Goal: Answer question/provide support: Share knowledge or assist other users

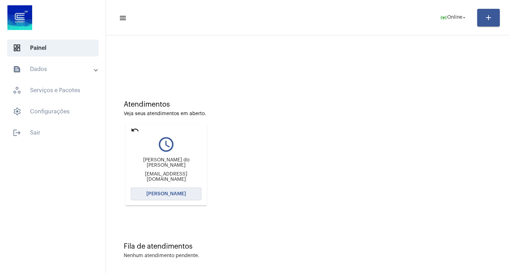
click at [187, 193] on button "[PERSON_NAME]" at bounding box center [166, 194] width 71 height 13
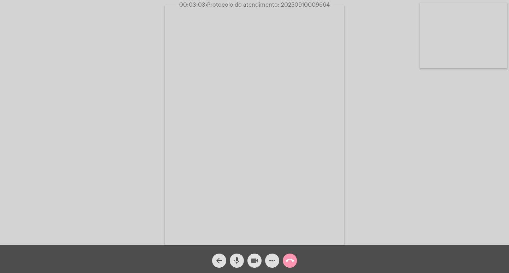
click at [257, 266] on span "videocam" at bounding box center [254, 261] width 8 height 14
click at [255, 255] on span "videocam_off" at bounding box center [254, 261] width 8 height 14
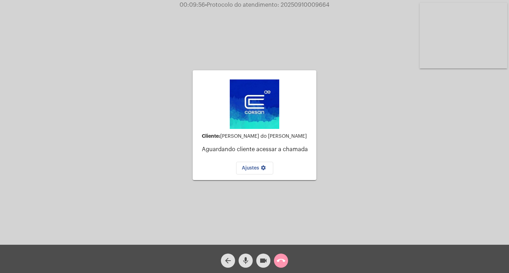
click at [281, 264] on mat-icon "call_end" at bounding box center [281, 261] width 8 height 8
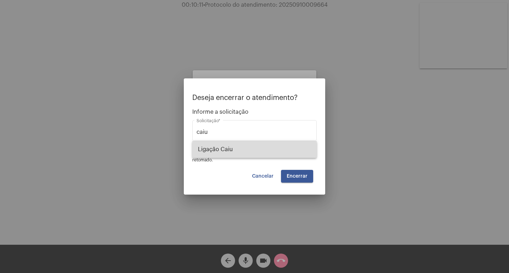
click at [228, 155] on span "Ligação Caiu" at bounding box center [254, 149] width 113 height 17
type input "Ligação Caiu"
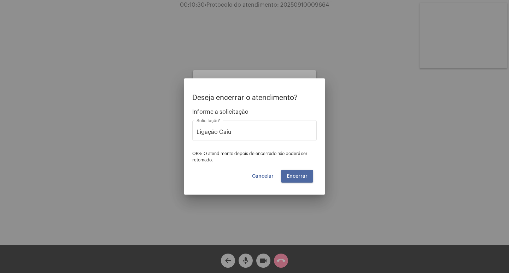
click at [302, 178] on span "Encerrar" at bounding box center [297, 176] width 21 height 5
click at [292, 172] on button "Encerrar" at bounding box center [297, 176] width 32 height 13
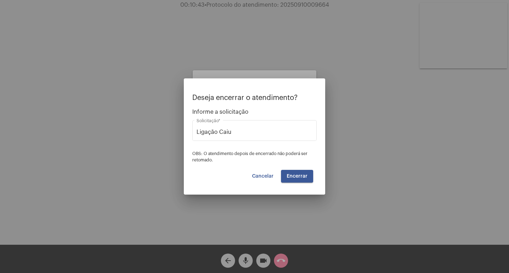
click at [308, 181] on button "Encerrar" at bounding box center [297, 176] width 32 height 13
click at [307, 181] on button "Encerrar" at bounding box center [297, 176] width 32 height 13
click at [306, 179] on span "Encerrar" at bounding box center [297, 176] width 21 height 5
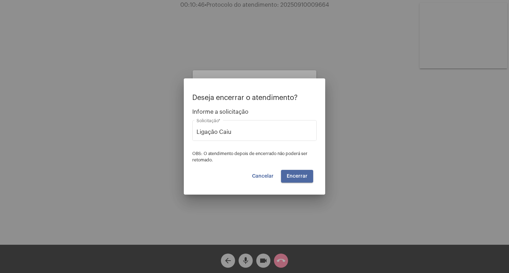
click at [306, 179] on span "Encerrar" at bounding box center [297, 176] width 21 height 5
click at [298, 172] on button "Encerrar" at bounding box center [297, 176] width 32 height 13
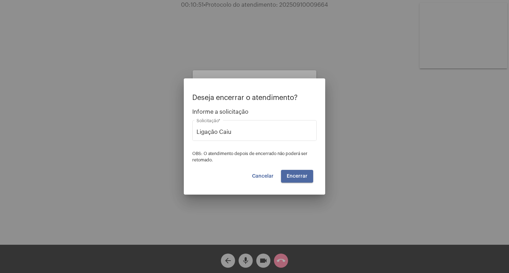
click at [298, 172] on button "Encerrar" at bounding box center [297, 176] width 32 height 13
click at [265, 179] on span "Cancelar" at bounding box center [263, 176] width 22 height 5
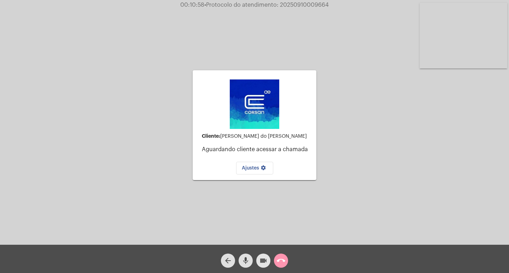
click at [264, 259] on mat-icon "videocam" at bounding box center [263, 261] width 8 height 8
click at [281, 257] on mat-icon "call_end" at bounding box center [281, 261] width 8 height 8
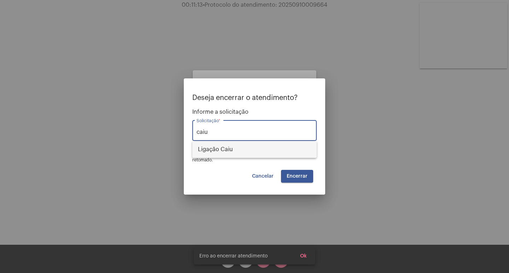
click at [238, 155] on span "Ligação Caiu" at bounding box center [254, 149] width 113 height 17
type input "Ligação Caiu"
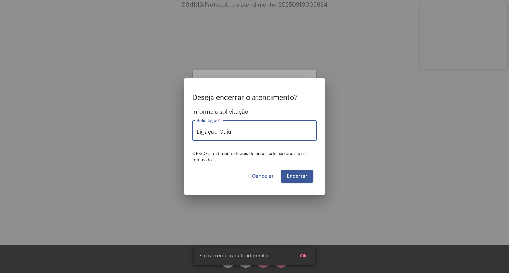
click at [295, 175] on span "Encerrar" at bounding box center [297, 176] width 21 height 5
